Goal: Task Accomplishment & Management: Complete application form

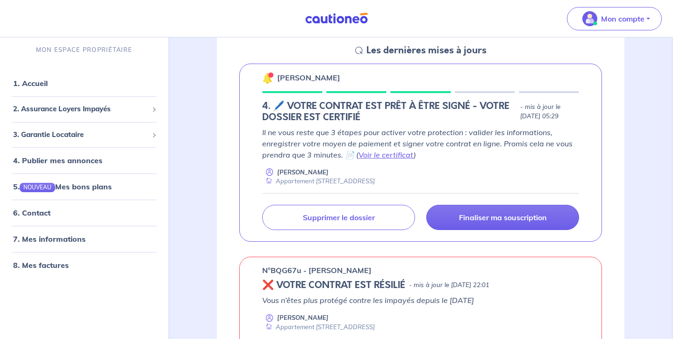
scroll to position [170, 0]
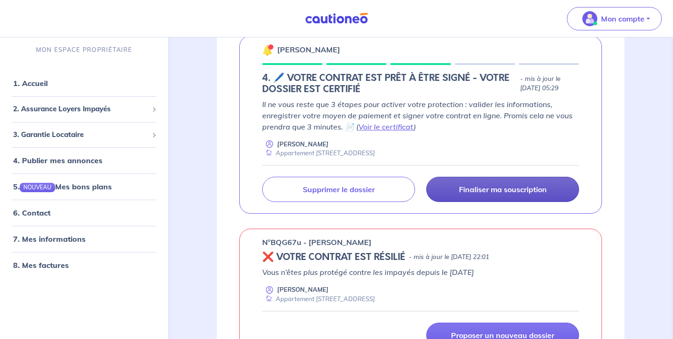
click at [470, 188] on p "Finaliser ma souscription" at bounding box center [503, 189] width 88 height 9
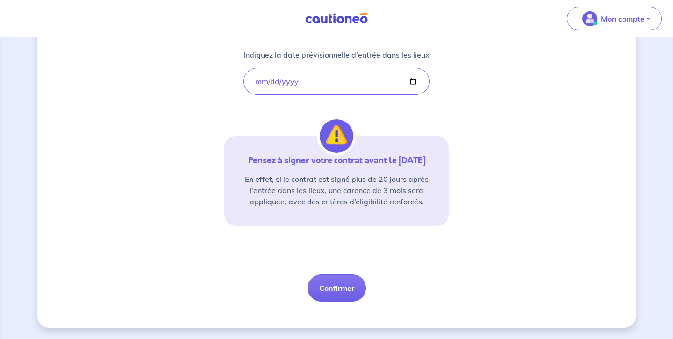
scroll to position [173, 0]
click at [331, 294] on button "Confirmer" at bounding box center [337, 287] width 58 height 27
select select "FR"
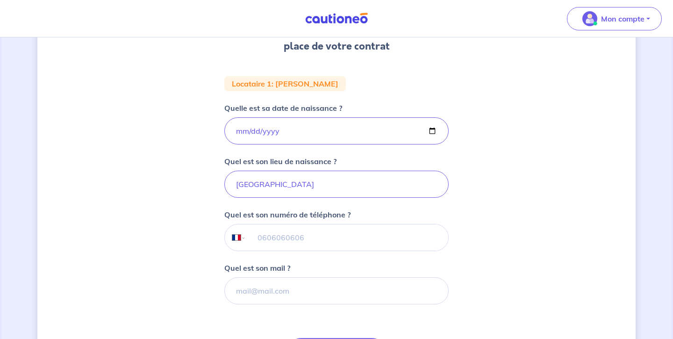
scroll to position [182, 0]
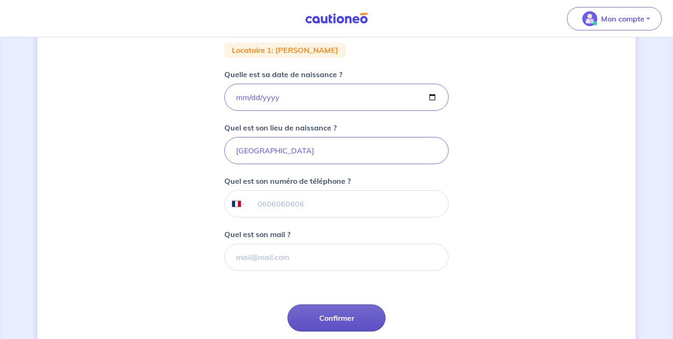
click at [322, 325] on button "Confirmer" at bounding box center [337, 317] width 98 height 27
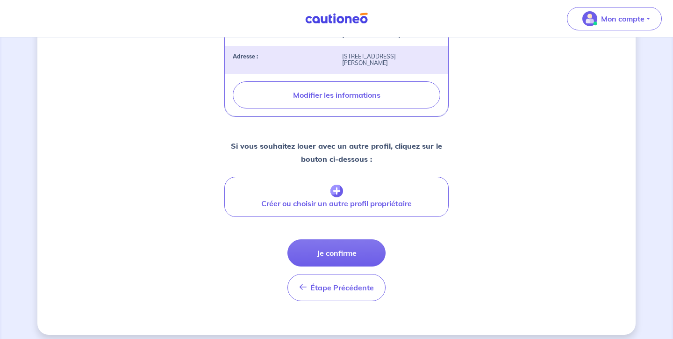
scroll to position [370, 0]
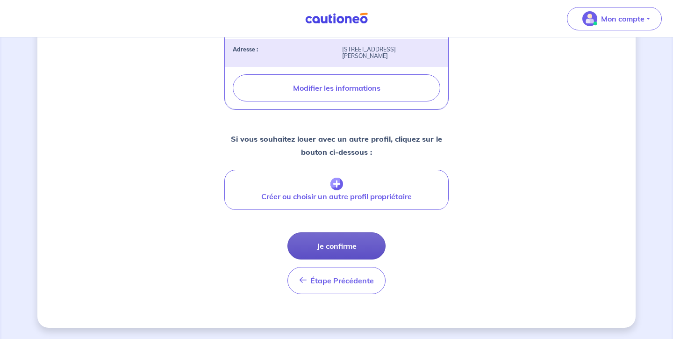
click at [361, 242] on button "Je confirme" at bounding box center [337, 245] width 98 height 27
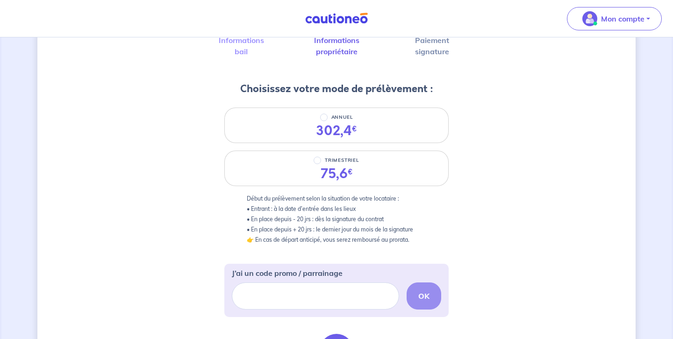
scroll to position [123, 0]
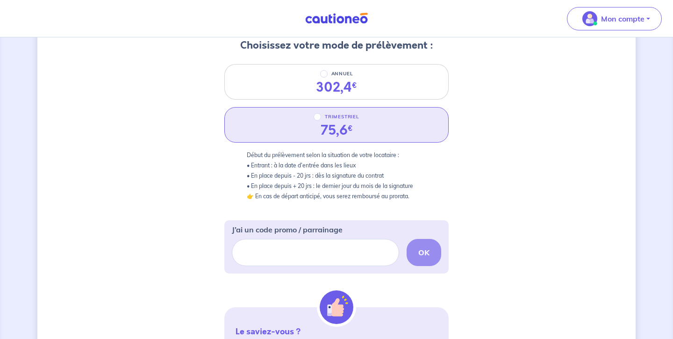
click at [318, 117] on input "TRIMESTRIEL" at bounding box center [317, 116] width 7 height 7
radio input "true"
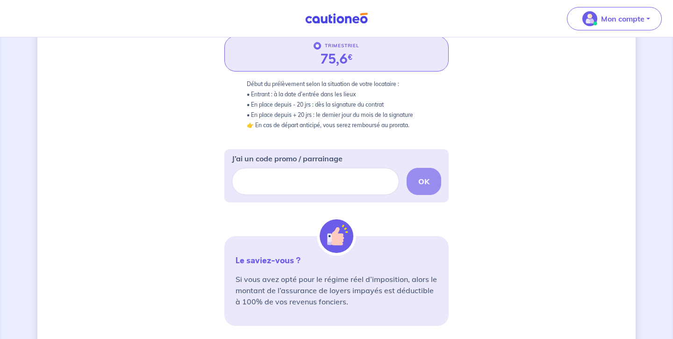
scroll to position [328, 0]
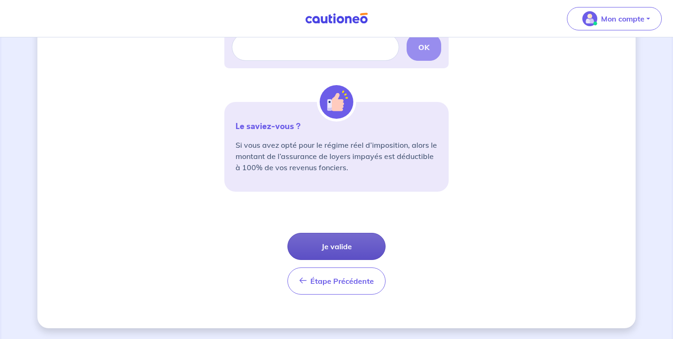
click at [325, 244] on button "Je valide" at bounding box center [337, 246] width 98 height 27
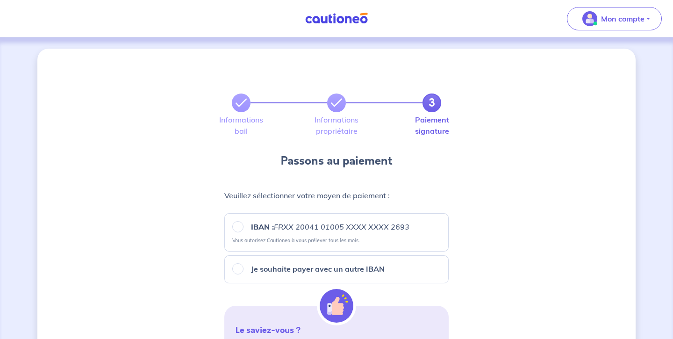
click at [238, 226] on input "IBAN : FRXX [FINANCIAL_ID] XXXX XXXX 2693" at bounding box center [237, 226] width 11 height 11
radio input "true"
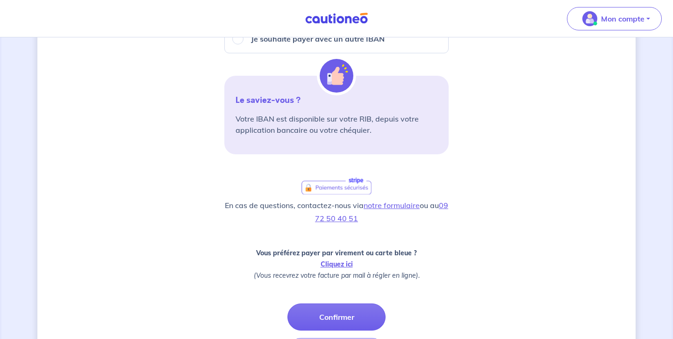
scroll to position [260, 0]
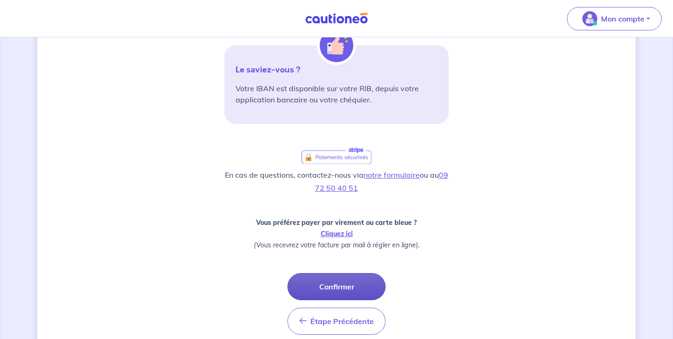
click at [322, 283] on button "Confirmer" at bounding box center [337, 286] width 98 height 27
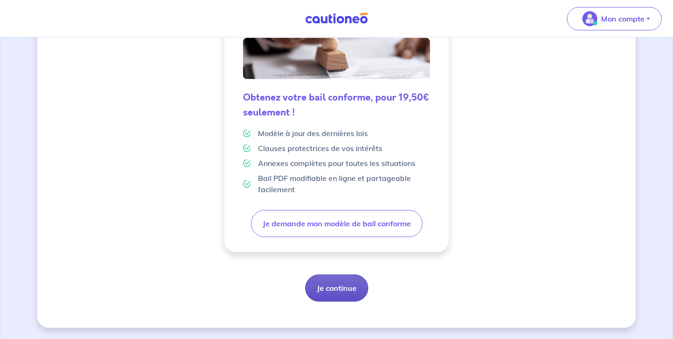
scroll to position [250, 0]
click at [326, 280] on button "Je continue" at bounding box center [336, 287] width 63 height 27
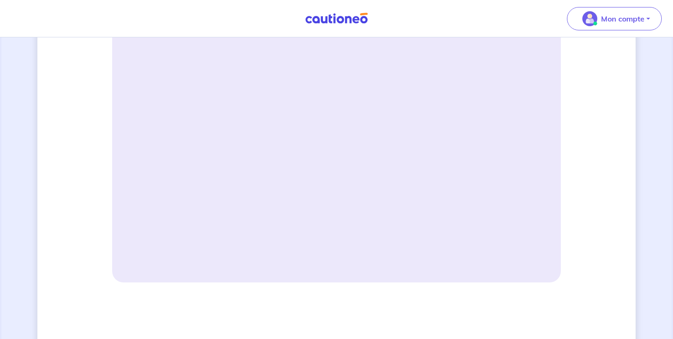
scroll to position [371, 0]
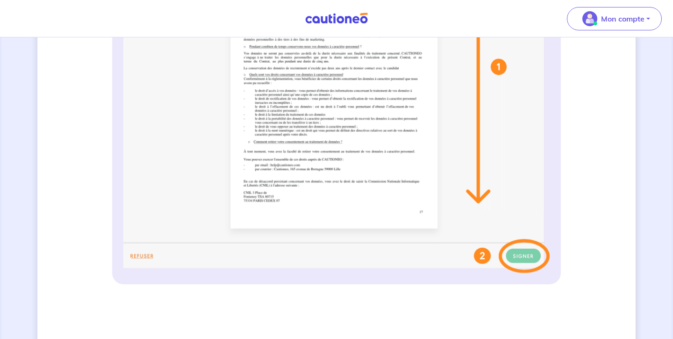
click at [527, 245] on img at bounding box center [336, 87] width 426 height 371
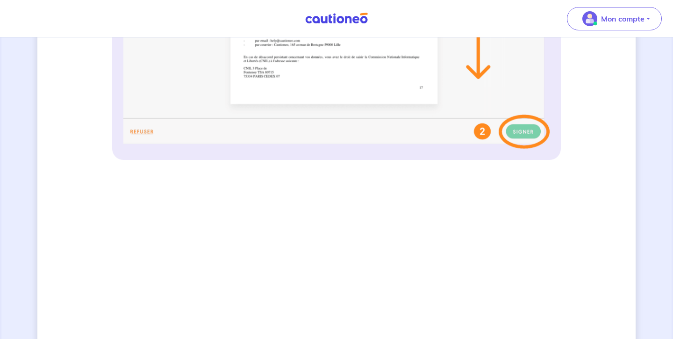
scroll to position [465, 0]
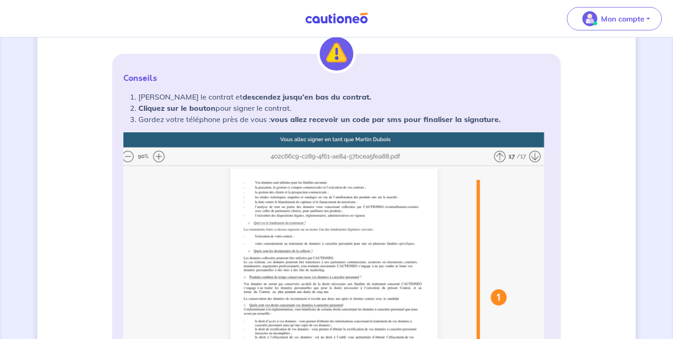
scroll to position [135, 0]
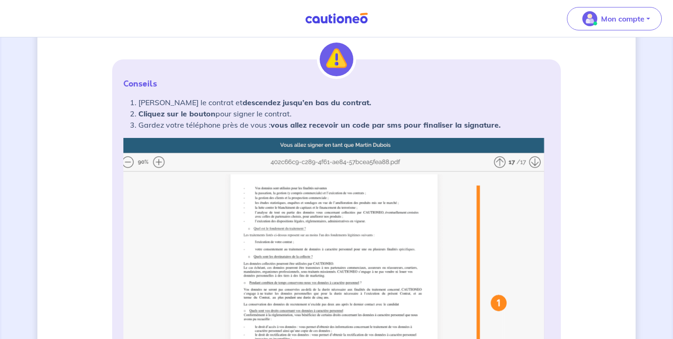
click at [535, 159] on img at bounding box center [336, 323] width 426 height 371
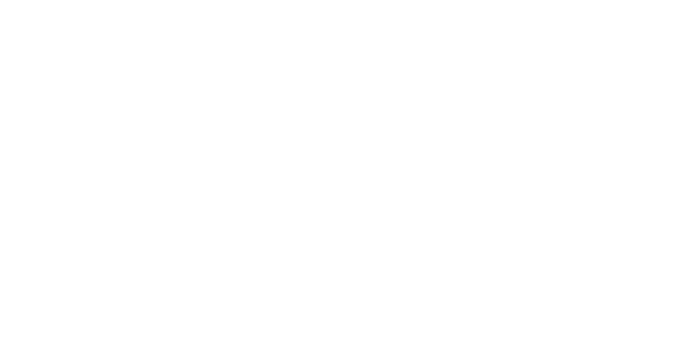
scroll to position [618, 0]
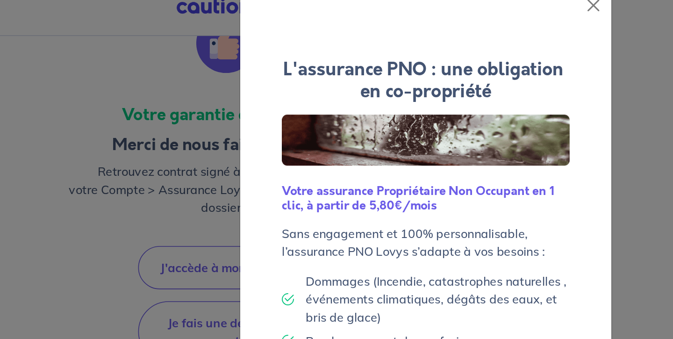
scroll to position [7, 0]
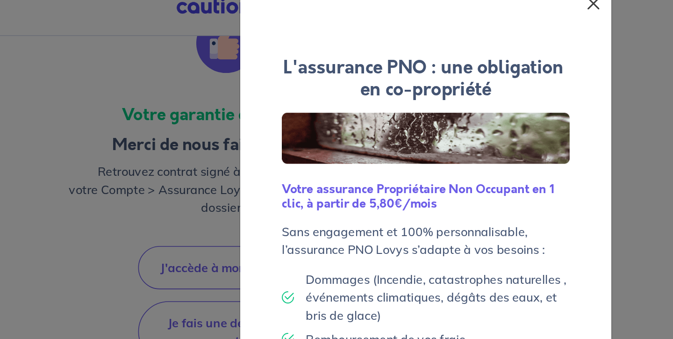
click at [434, 10] on button "Close" at bounding box center [441, 17] width 15 height 15
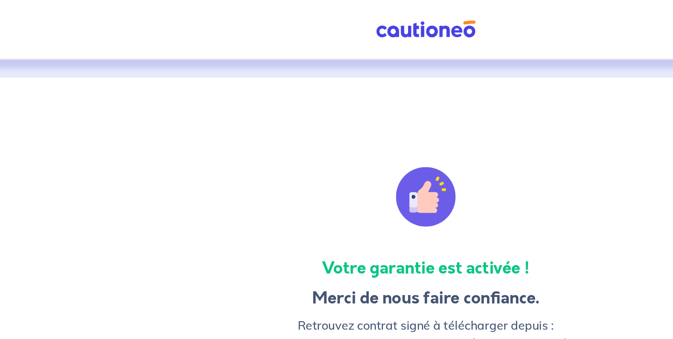
scroll to position [0, 0]
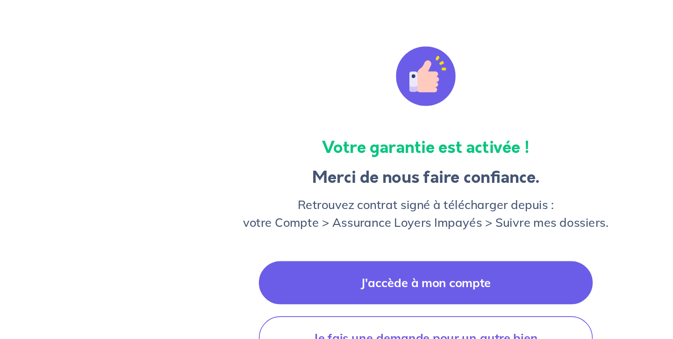
click at [267, 239] on link "J'accède à mon compte" at bounding box center [336, 252] width 209 height 27
